Goal: Information Seeking & Learning: Learn about a topic

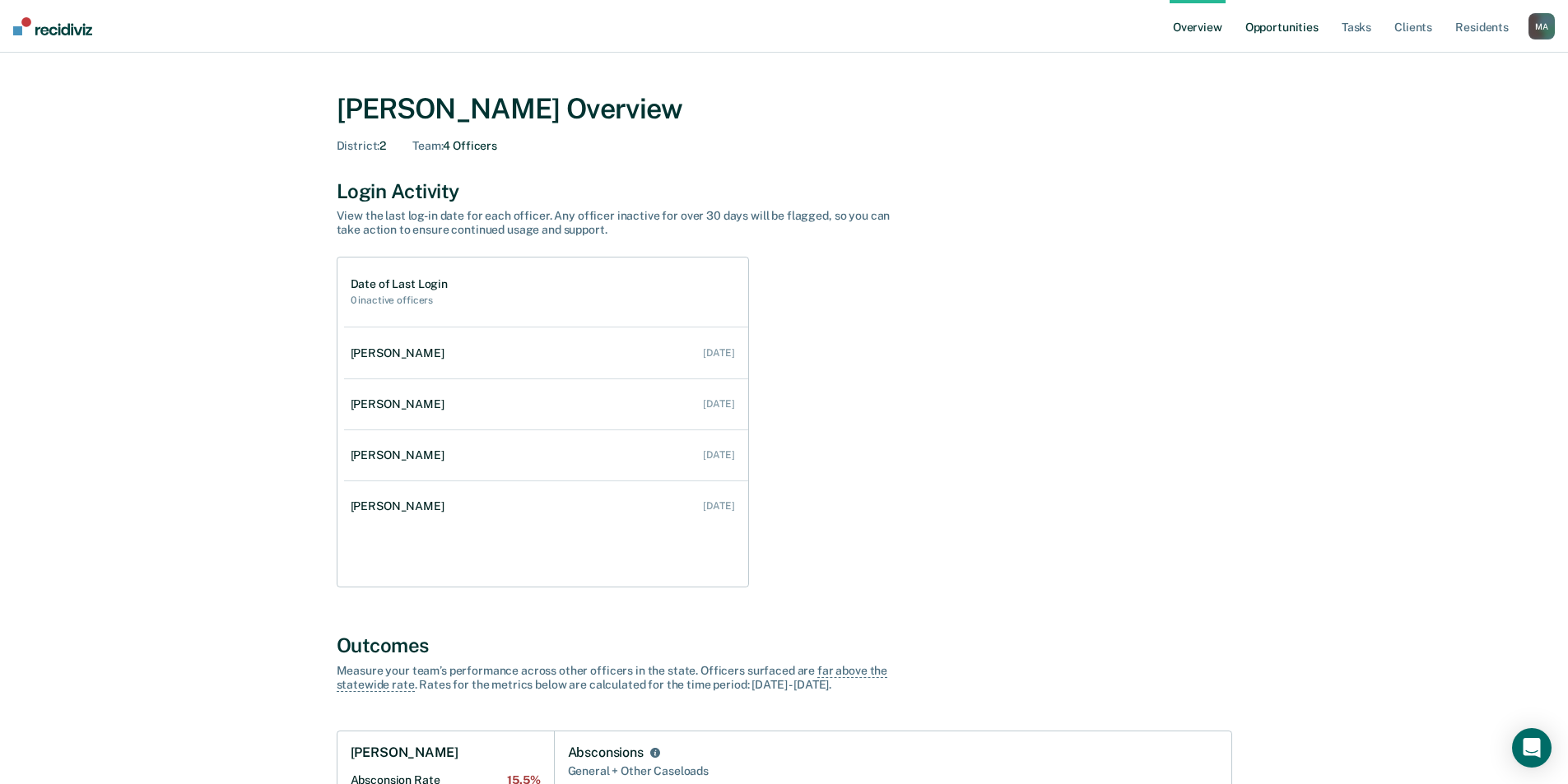
click at [1300, 40] on link "Opportunities" at bounding box center [1281, 26] width 80 height 53
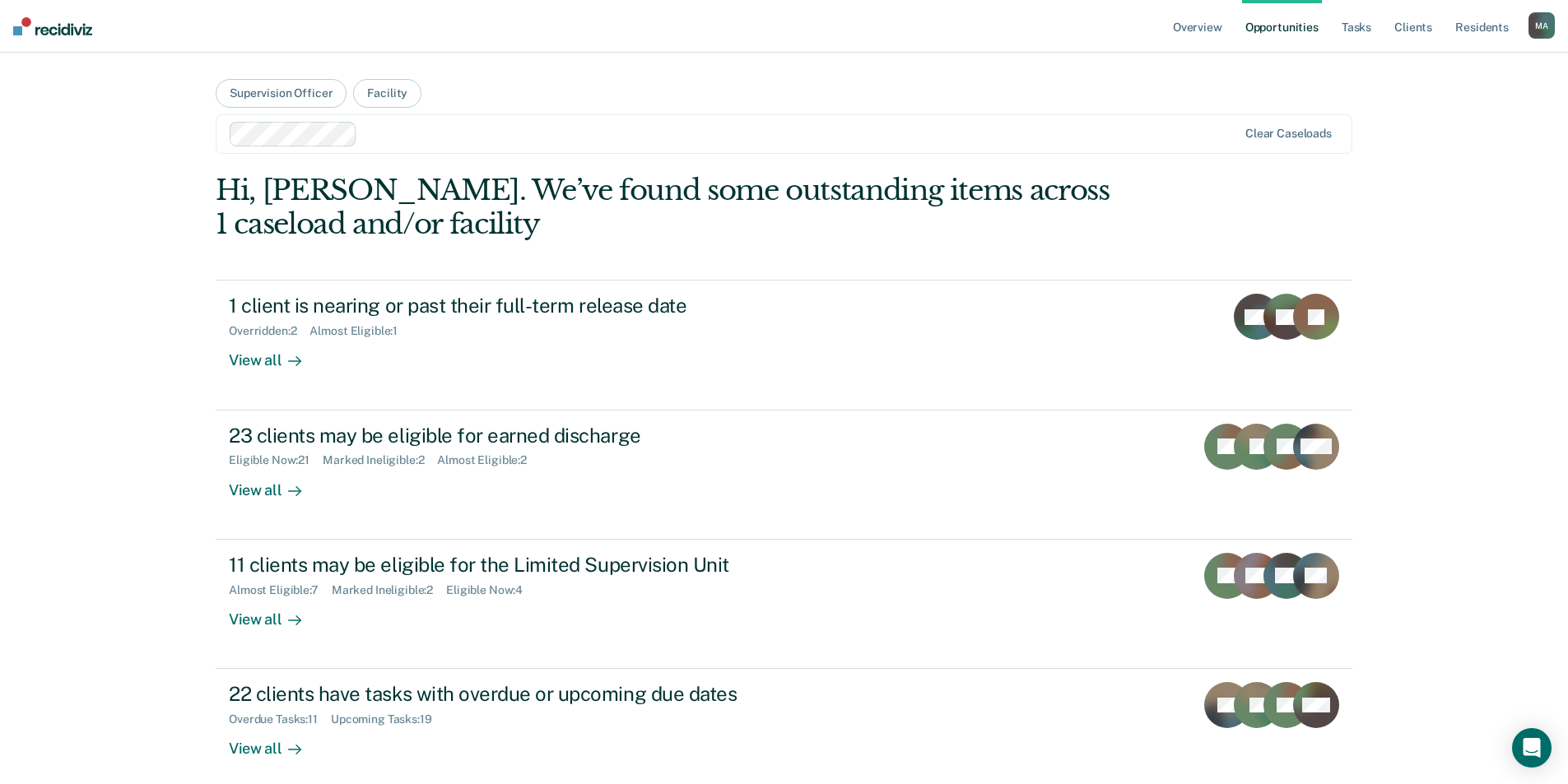
click at [1531, 17] on div "M A" at bounding box center [1541, 25] width 26 height 26
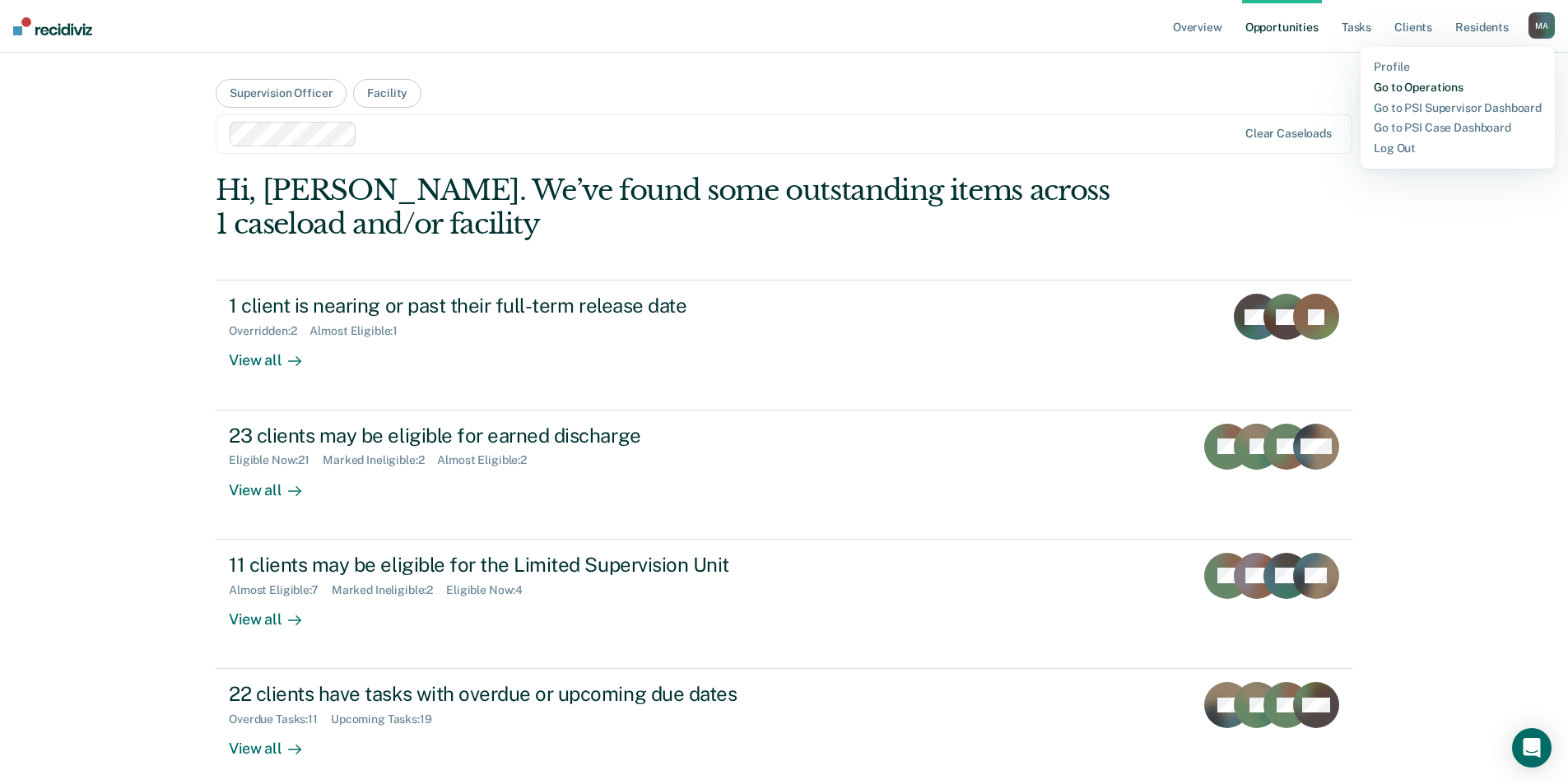
click at [1426, 85] on link "Go to Operations" at bounding box center [1457, 88] width 168 height 14
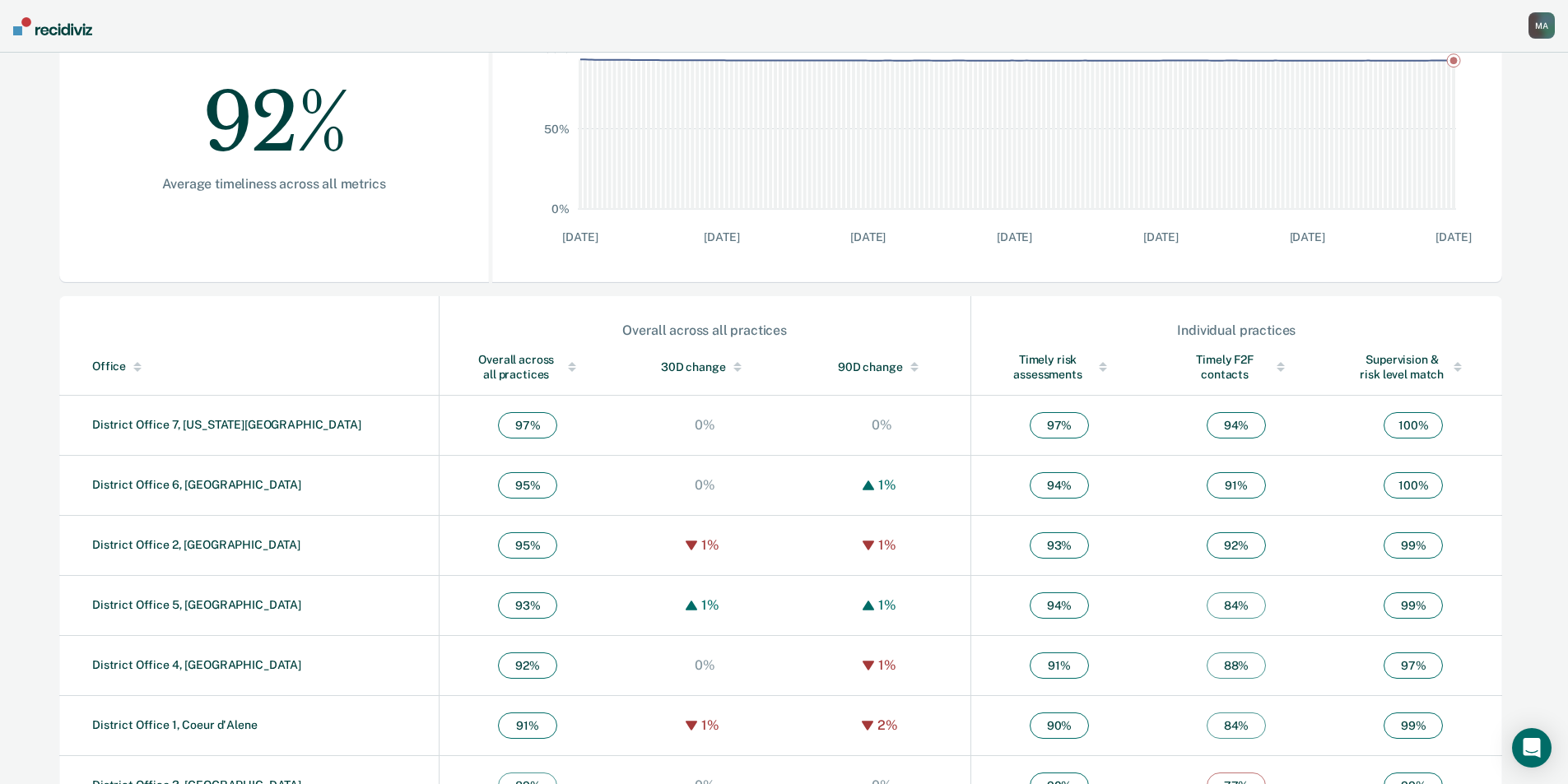
scroll to position [363, 0]
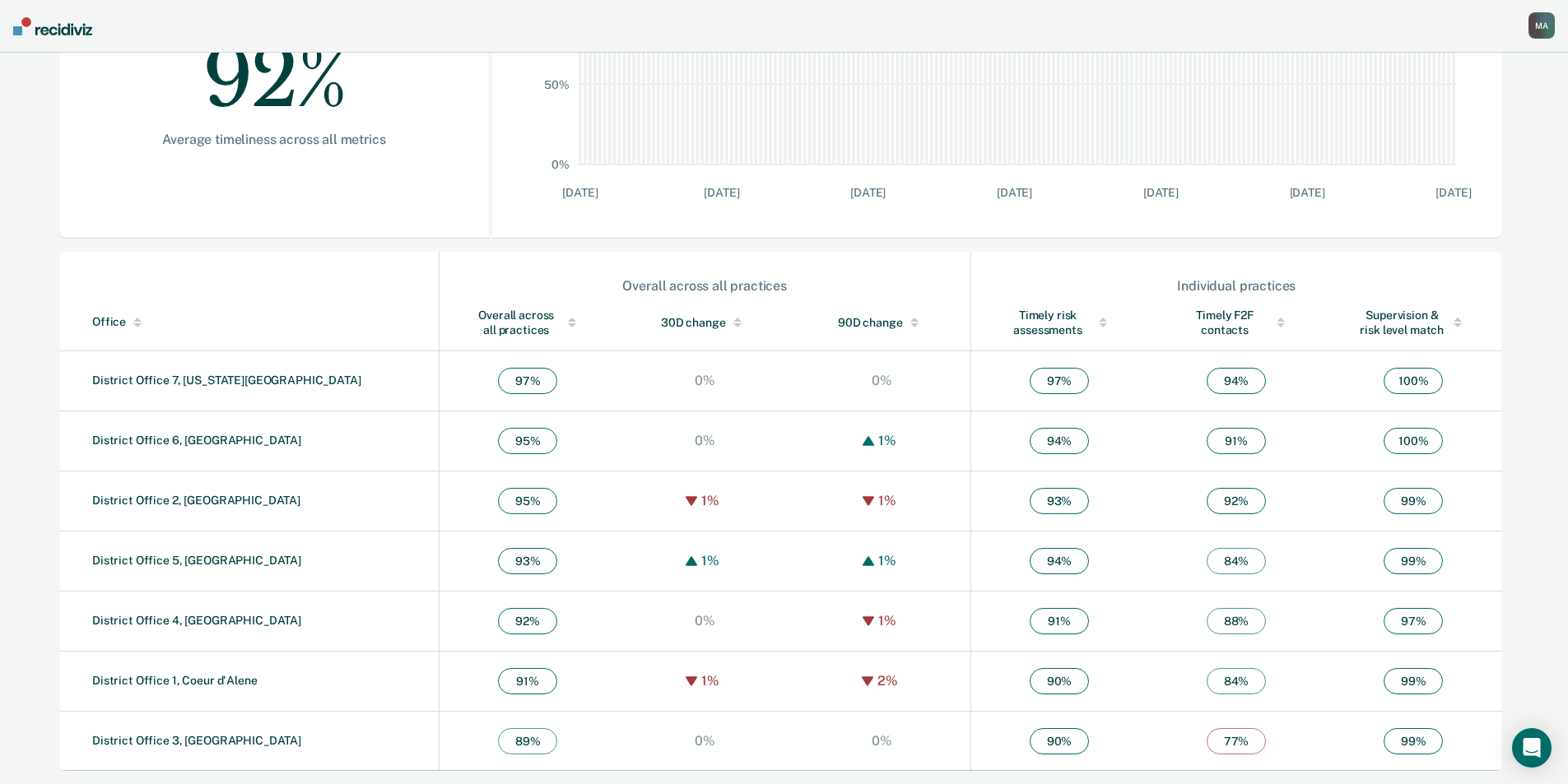
click at [498, 501] on span "95 %" at bounding box center [528, 501] width 59 height 26
click at [193, 502] on link "District Office 2, [GEOGRAPHIC_DATA]" at bounding box center [197, 500] width 209 height 13
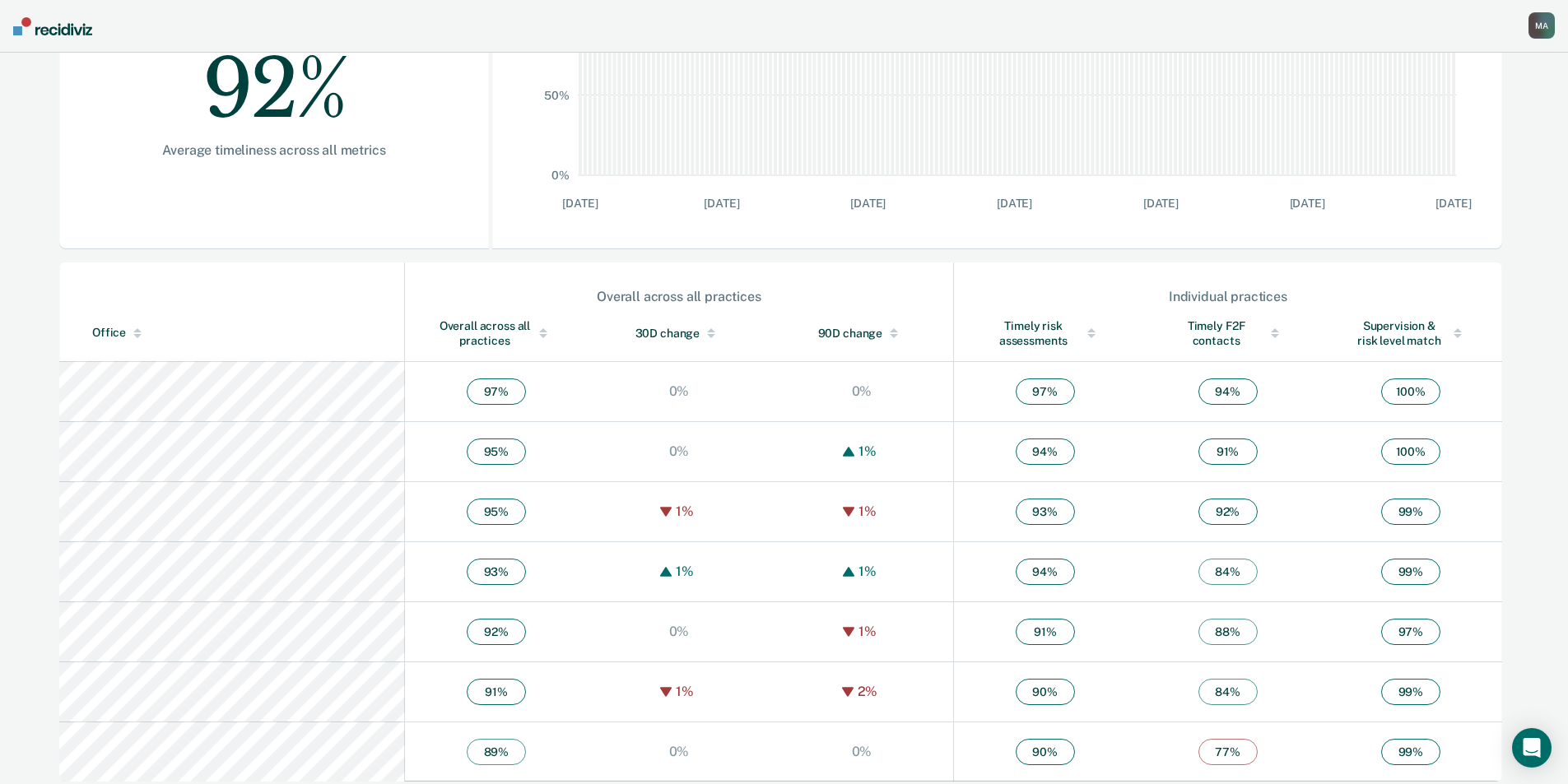
scroll to position [363, 0]
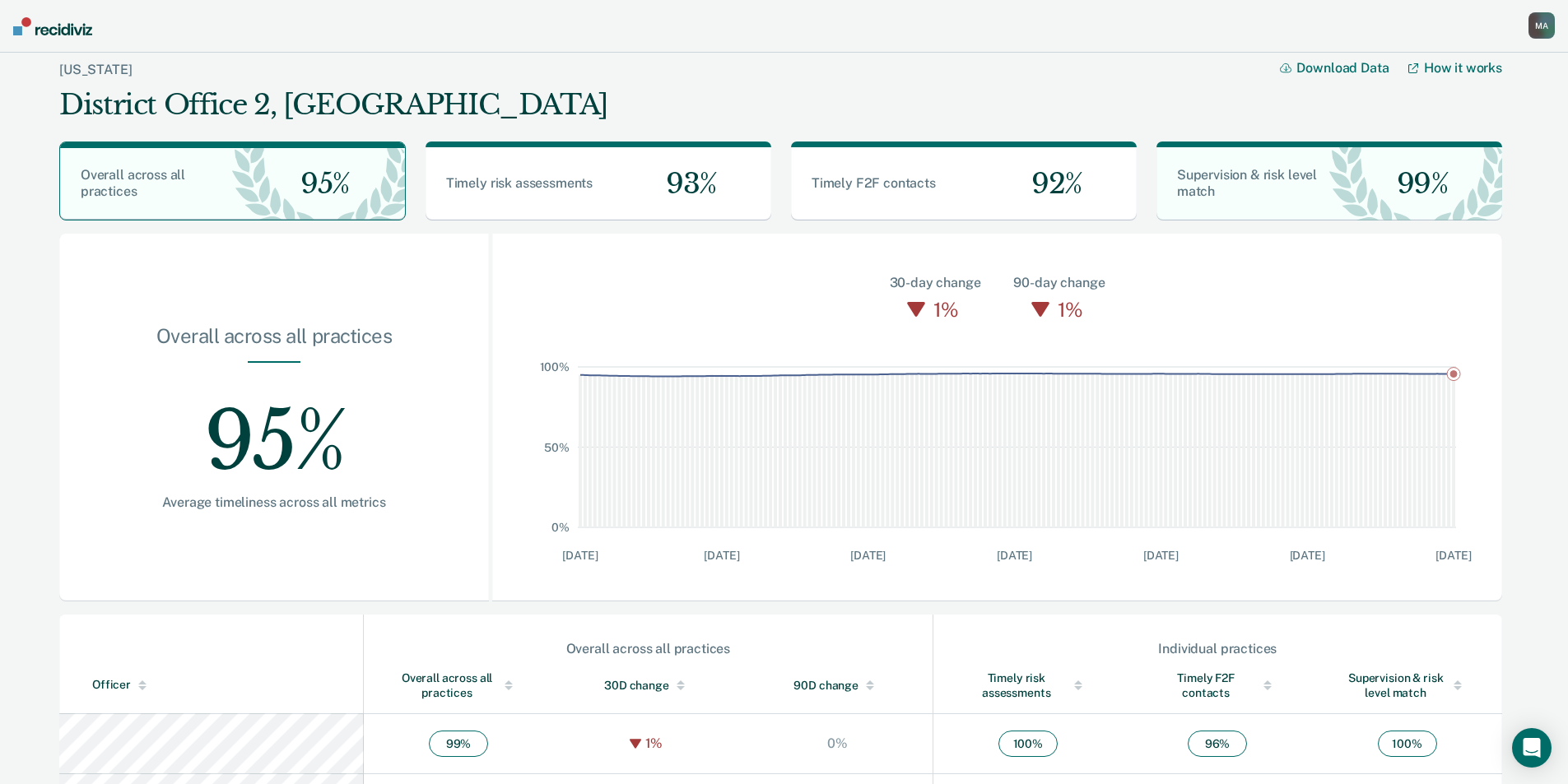
click at [79, 35] on nav "[PERSON_NAME] Profile Go to Operations Go to Workflows Go to Insights Go to PSI…" at bounding box center [784, 26] width 1568 height 53
click at [77, 28] on img at bounding box center [53, 26] width 79 height 18
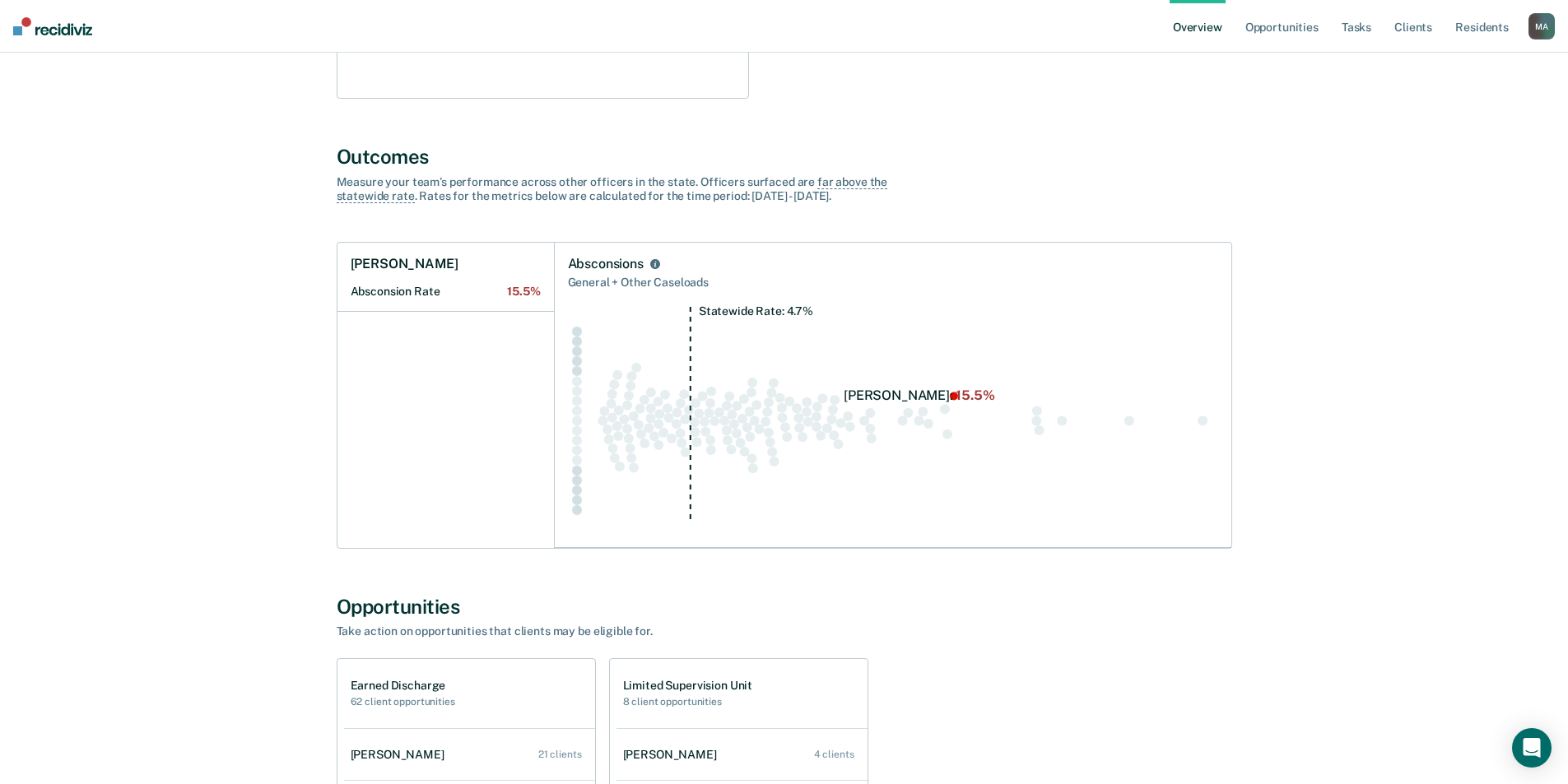
scroll to position [494, 0]
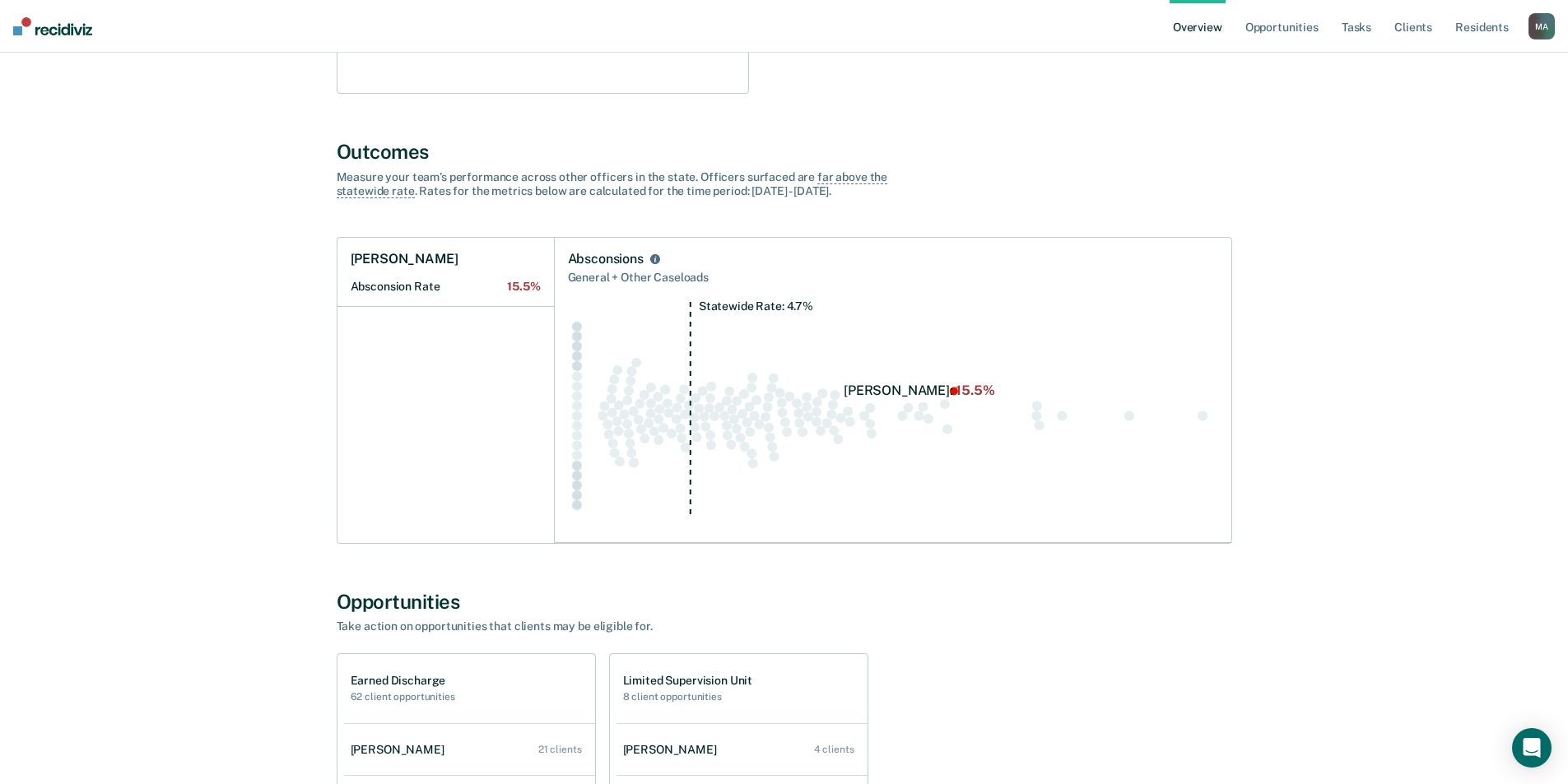
click at [913, 389] on icon "Statewide Rate: 4.7%" at bounding box center [893, 415] width 650 height 228
click at [393, 288] on Rate "Absconsion Rate 15.5%" at bounding box center [445, 287] width 190 height 14
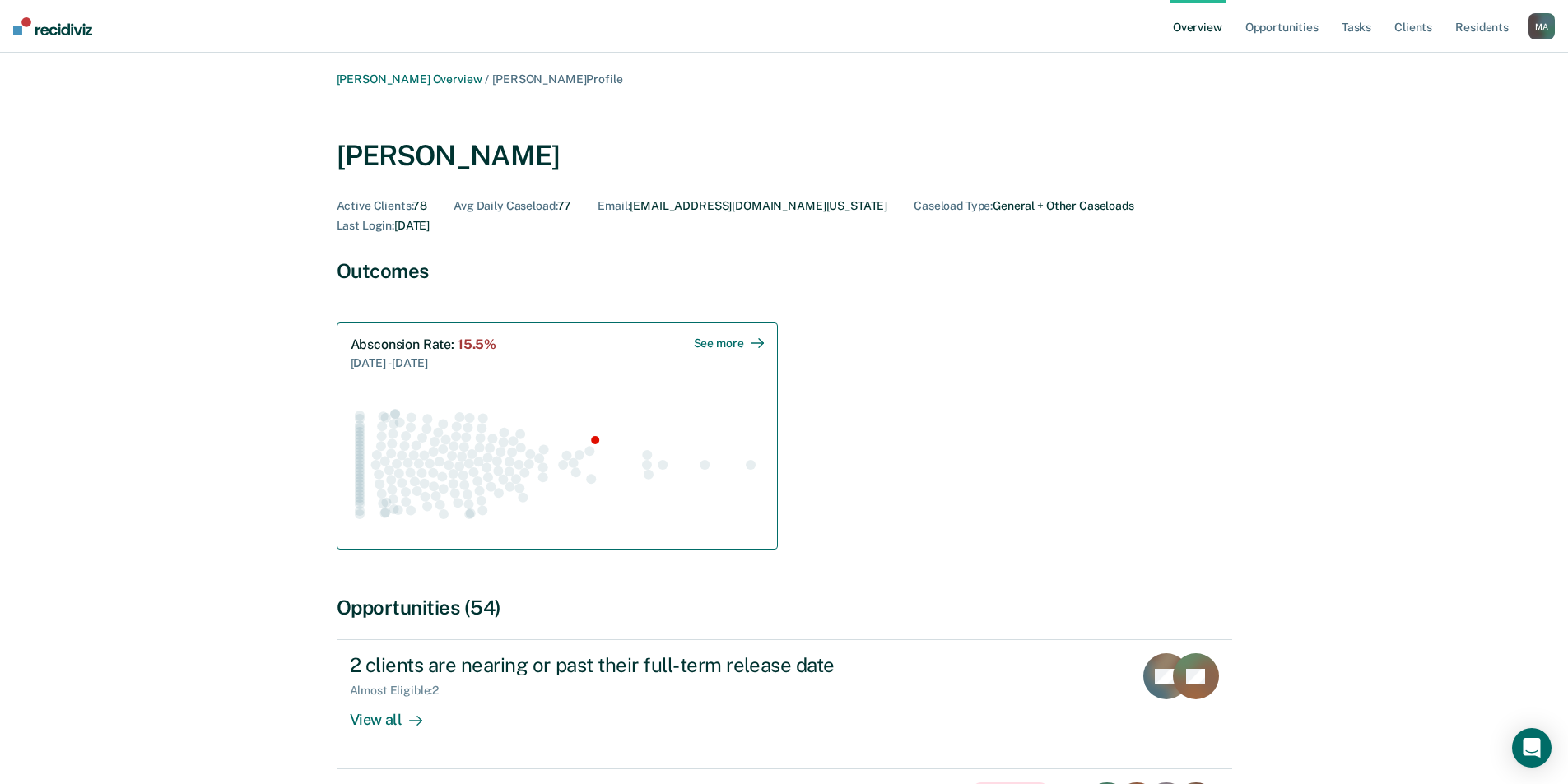
click at [728, 336] on div "Absconsion Rate : 15.5% [DATE] - [DATE] See more" at bounding box center [557, 353] width 414 height 35
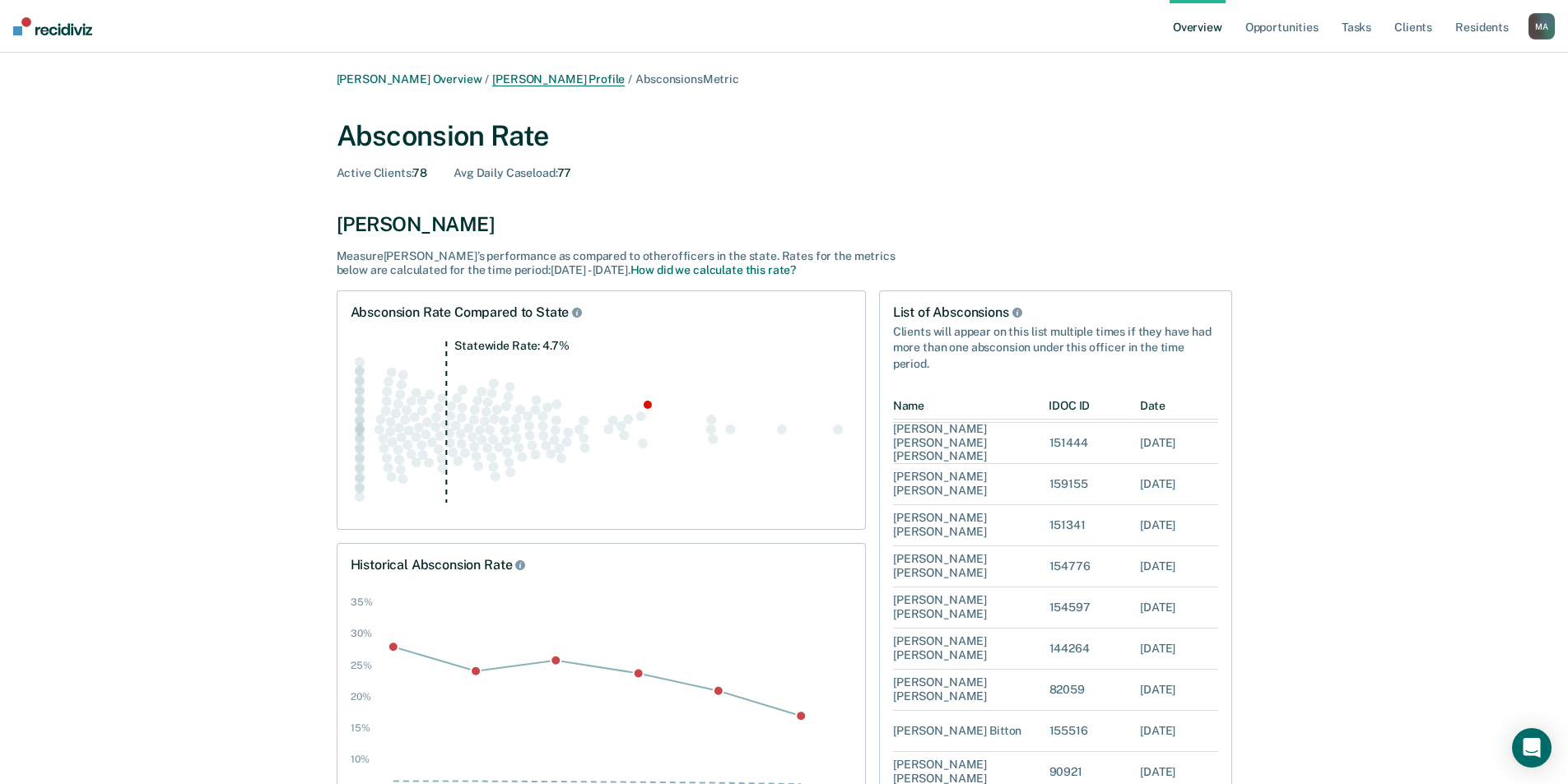
click at [584, 73] on link "[PERSON_NAME] Profile" at bounding box center [557, 80] width 132 height 14
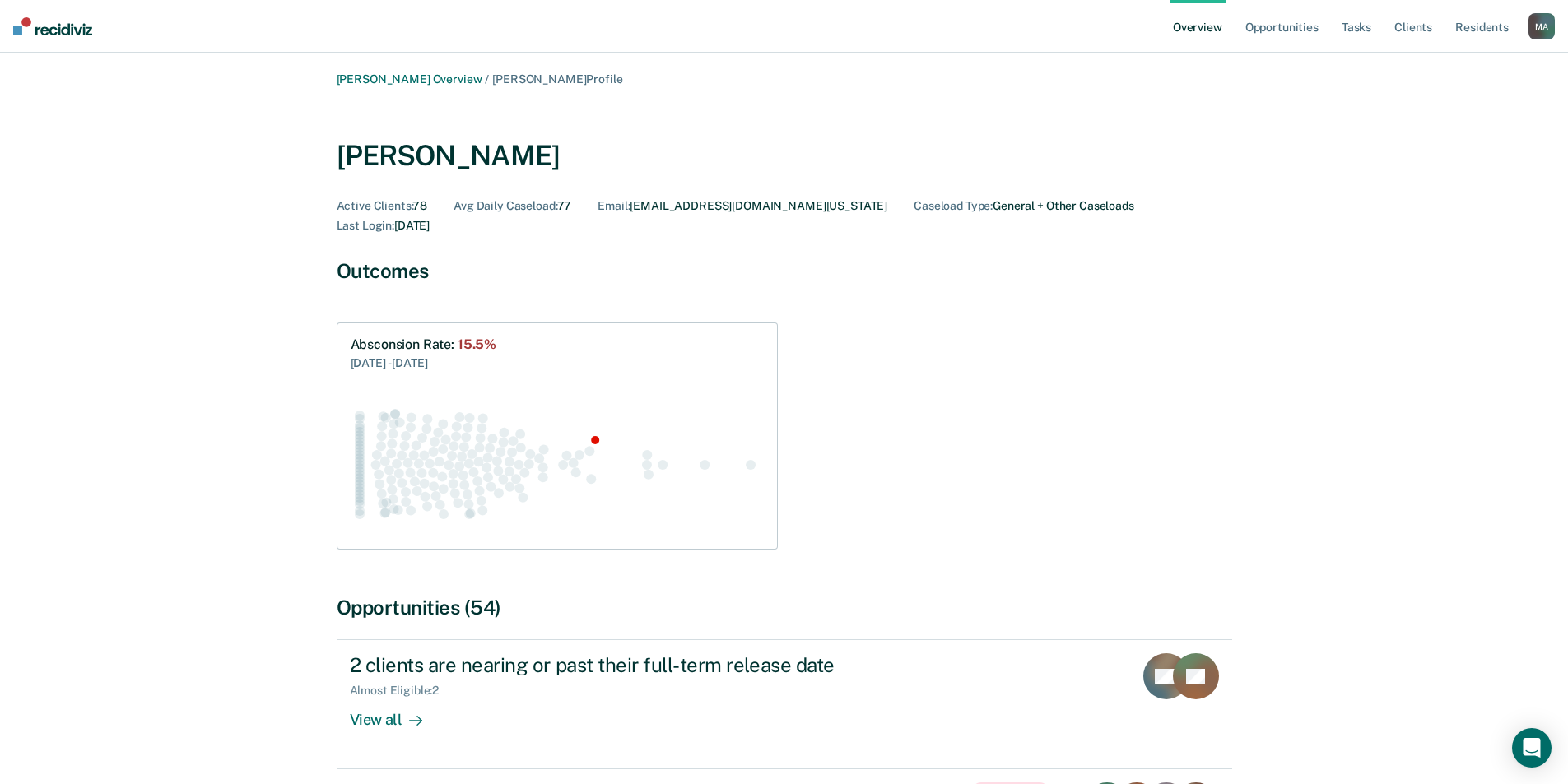
click at [1534, 29] on div "M A" at bounding box center [1541, 26] width 26 height 26
click at [1279, 37] on link "Opportunities" at bounding box center [1281, 26] width 80 height 53
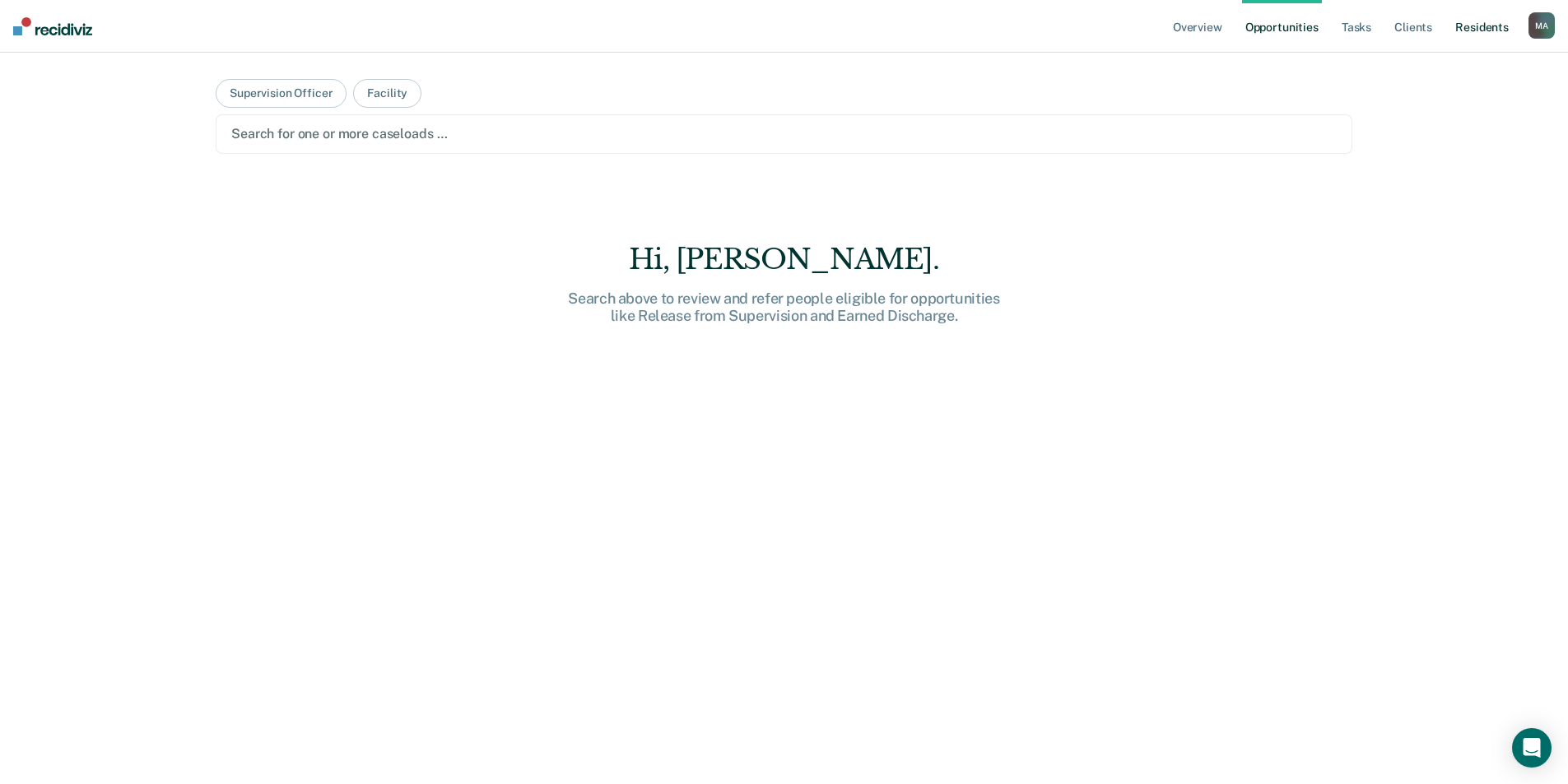
click at [1468, 31] on link "Resident s" at bounding box center [1482, 26] width 60 height 53
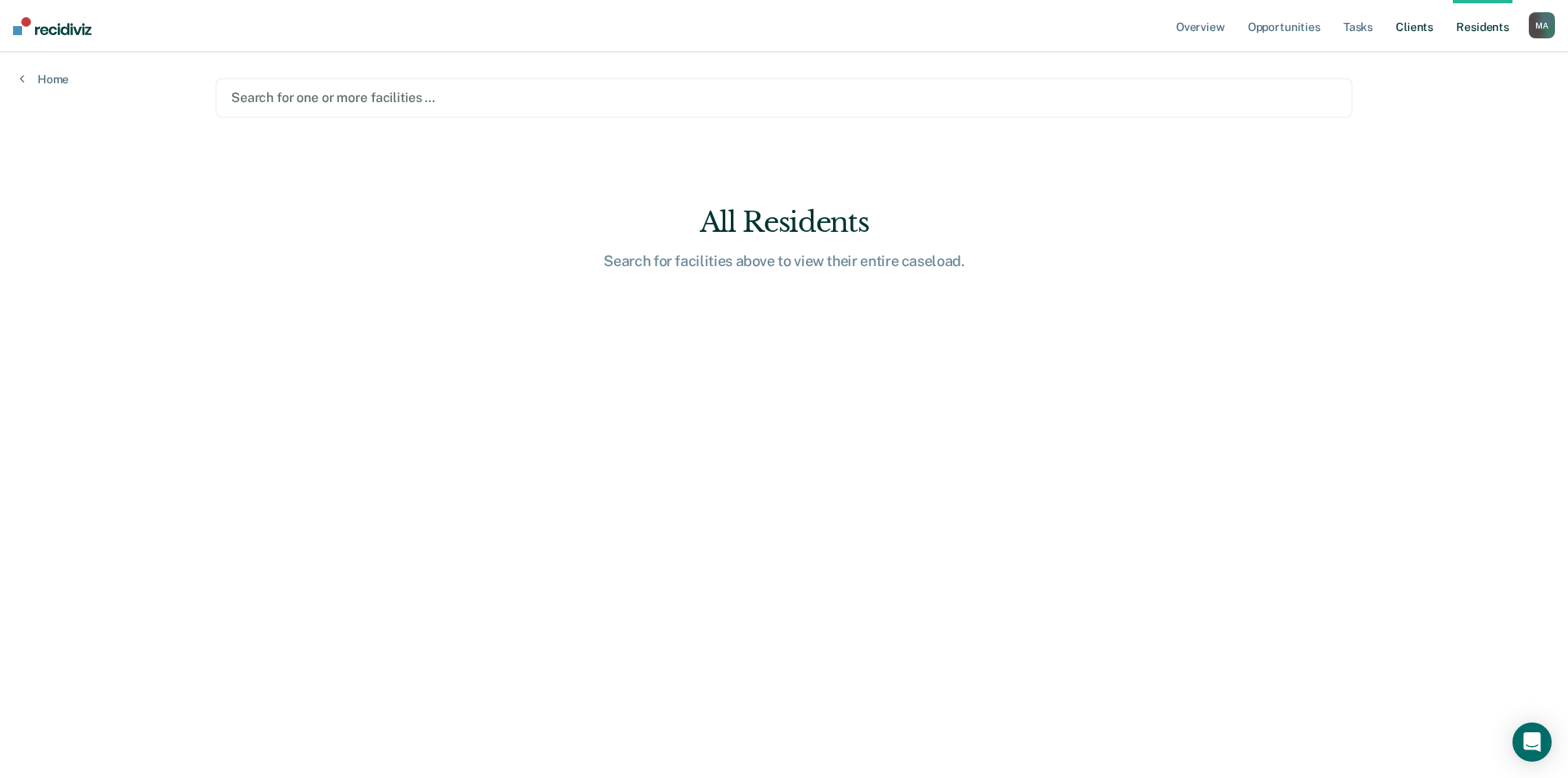
click at [1401, 33] on link "Client s" at bounding box center [1414, 26] width 44 height 53
click at [1132, 83] on div "Search for one or more supervision officers …" at bounding box center [784, 98] width 1136 height 39
click at [438, 101] on div at bounding box center [784, 97] width 1106 height 19
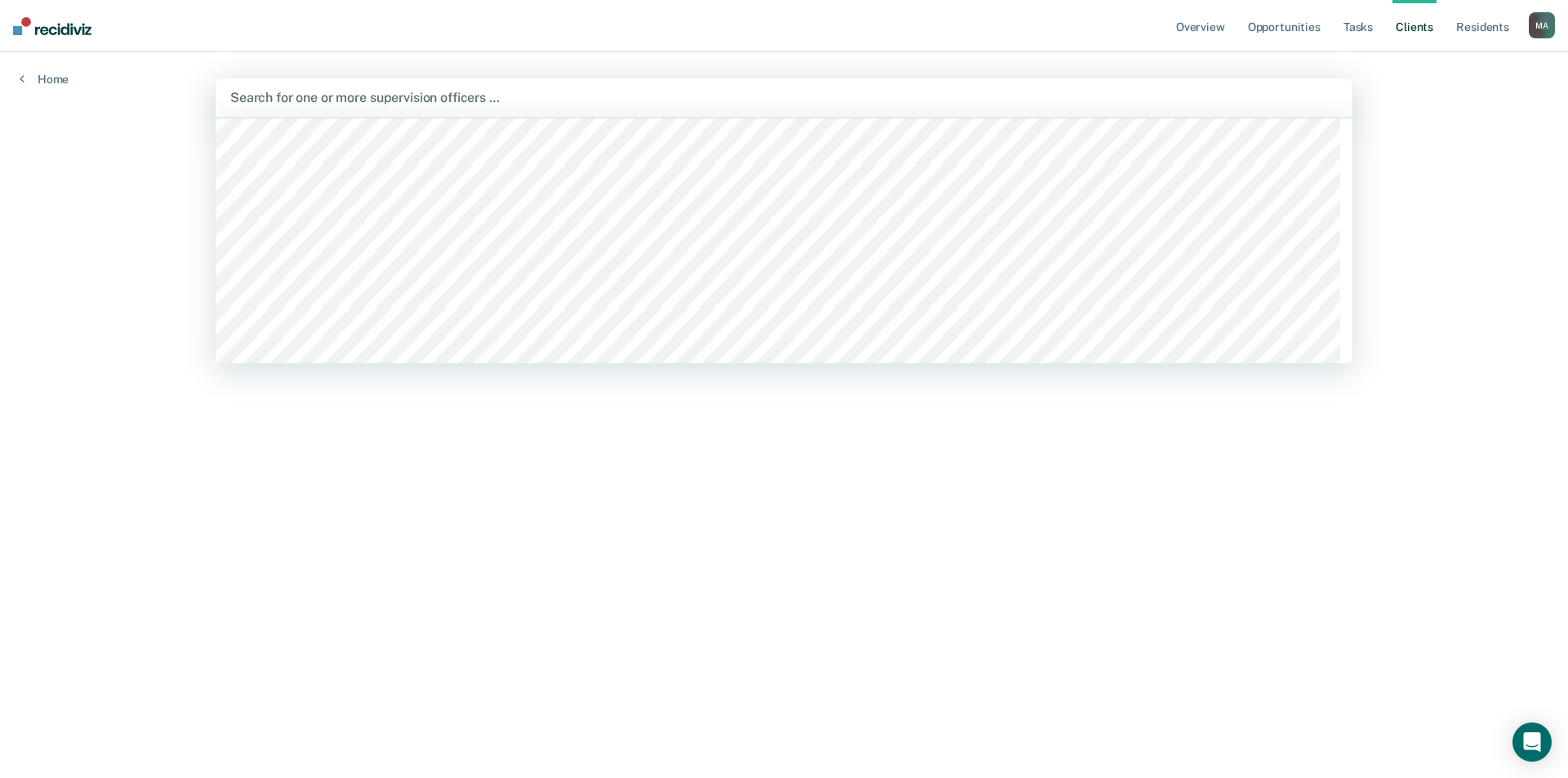
scroll to position [898, 0]
